Goal: Task Accomplishment & Management: Manage account settings

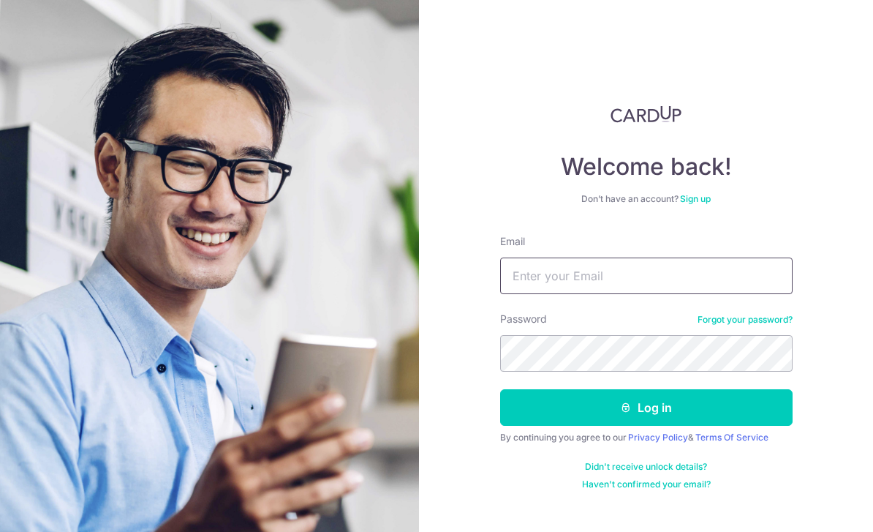
click at [579, 276] on input "Email" at bounding box center [646, 275] width 292 height 37
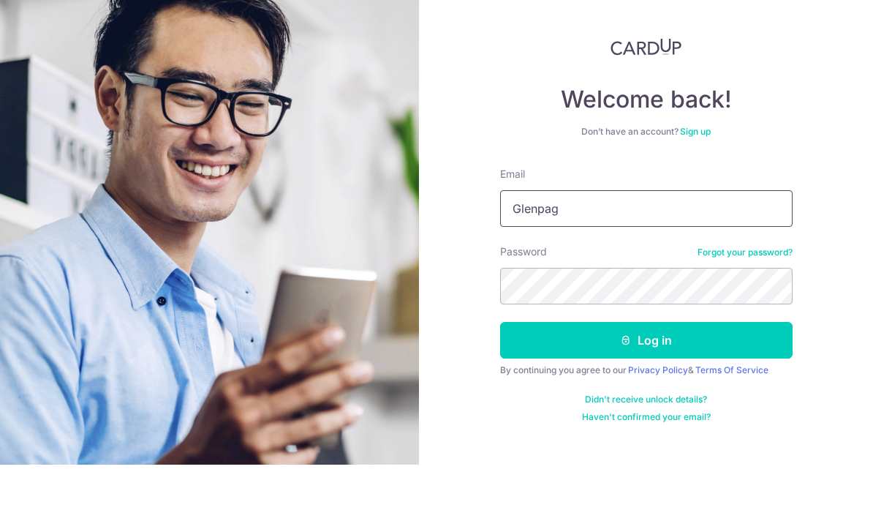
scroll to position [49, 0]
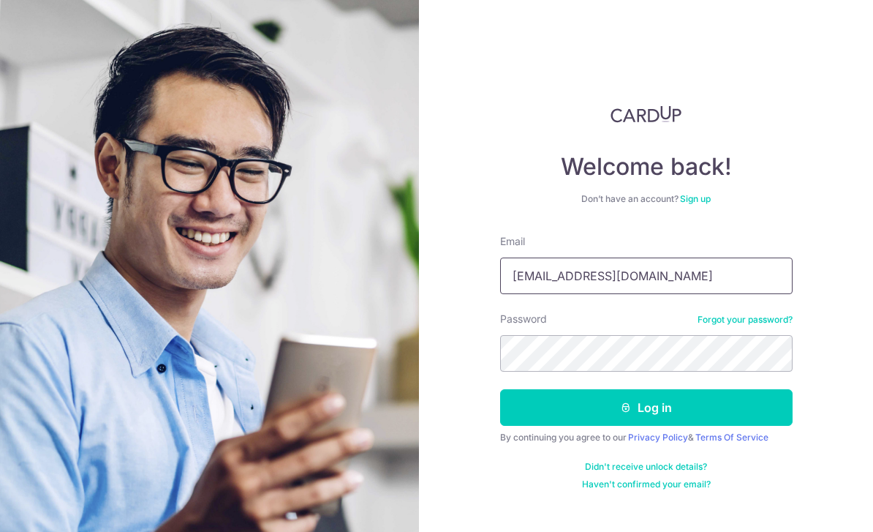
type input "[EMAIL_ADDRESS][DOMAIN_NAME]"
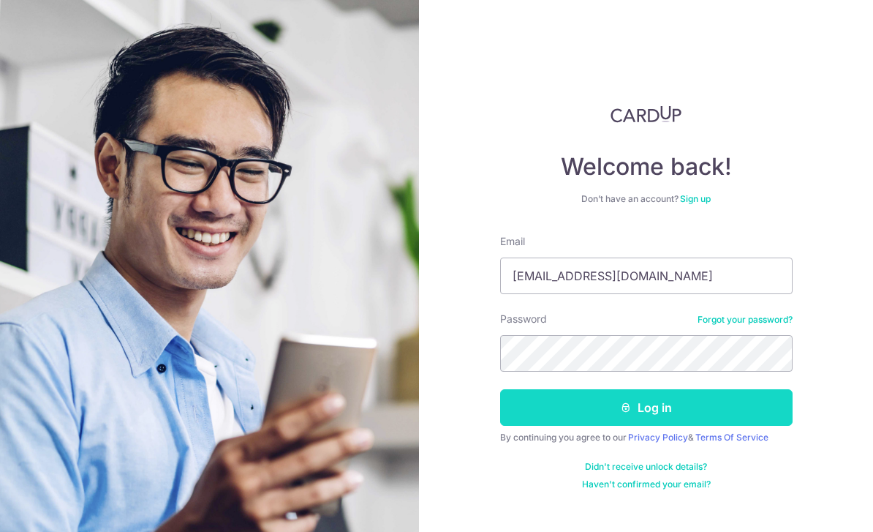
click at [584, 389] on button "Log in" at bounding box center [646, 407] width 292 height 37
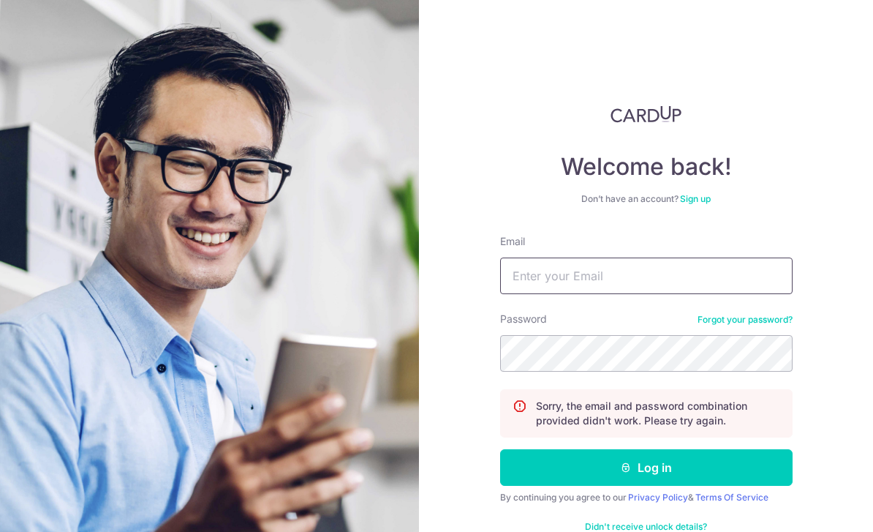
click at [590, 286] on input "Email" at bounding box center [646, 275] width 292 height 37
type input "G"
type input "[EMAIL_ADDRESS][DOMAIN_NAME]"
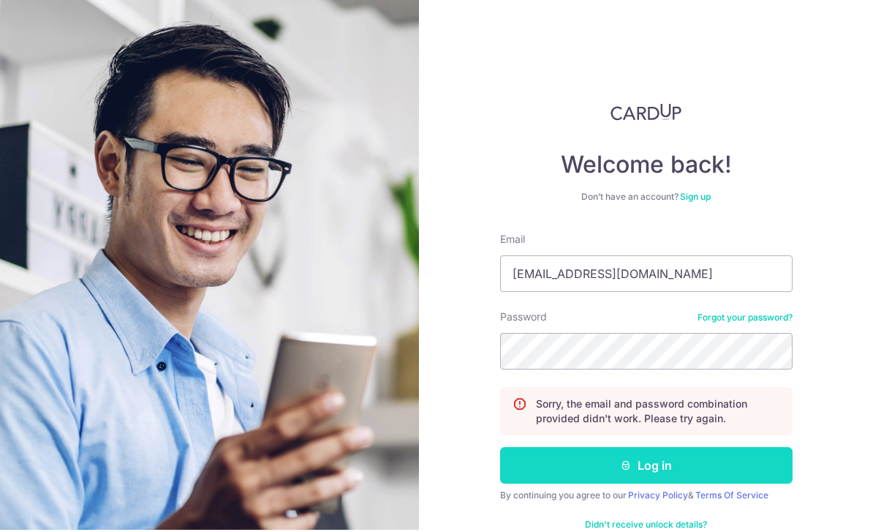
click at [635, 449] on button "Log in" at bounding box center [646, 467] width 292 height 37
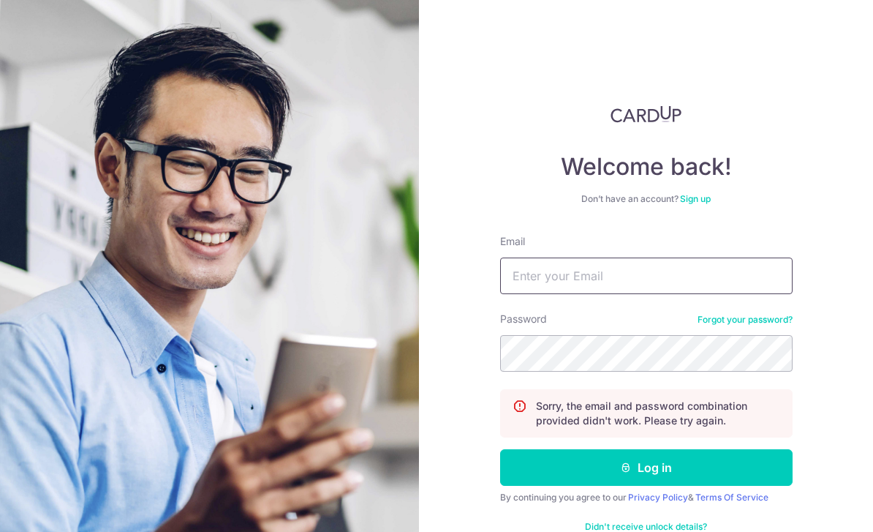
click at [638, 287] on input "Email" at bounding box center [646, 275] width 292 height 37
type input "G"
type input "[EMAIL_ADDRESS][DOMAIN_NAME]"
click at [646, 467] on button "Log in" at bounding box center [646, 467] width 292 height 37
click at [746, 322] on link "Forgot your password?" at bounding box center [744, 320] width 95 height 12
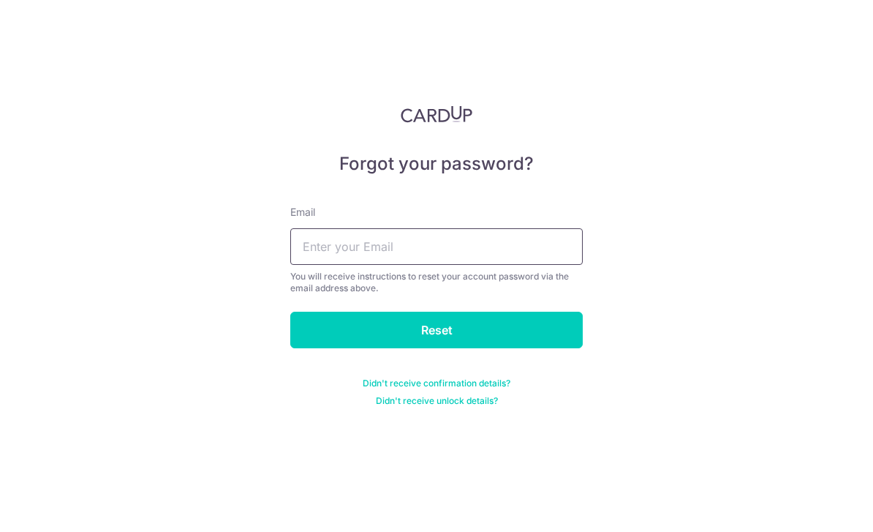
click at [521, 249] on input "text" at bounding box center [436, 246] width 292 height 37
type input "G"
type input "glenpang@live.com.sg"
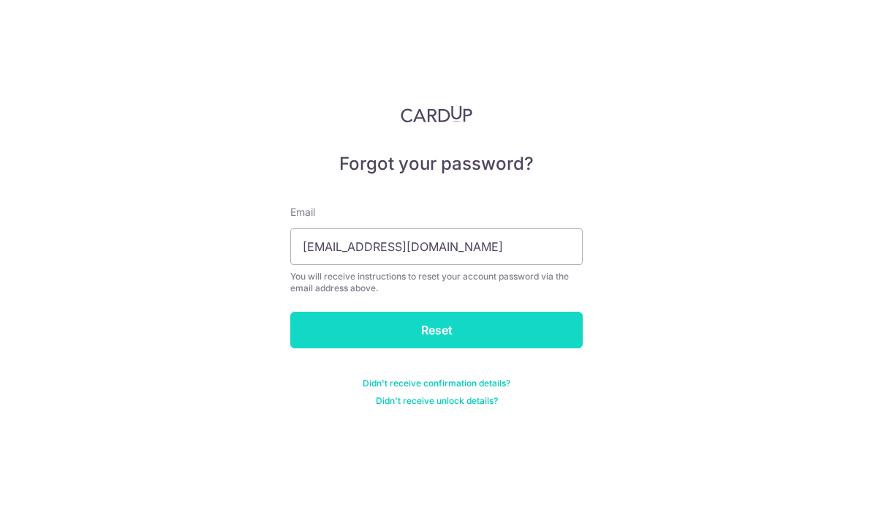
click at [461, 328] on input "Reset" at bounding box center [436, 329] width 292 height 37
